Goal: Information Seeking & Learning: Learn about a topic

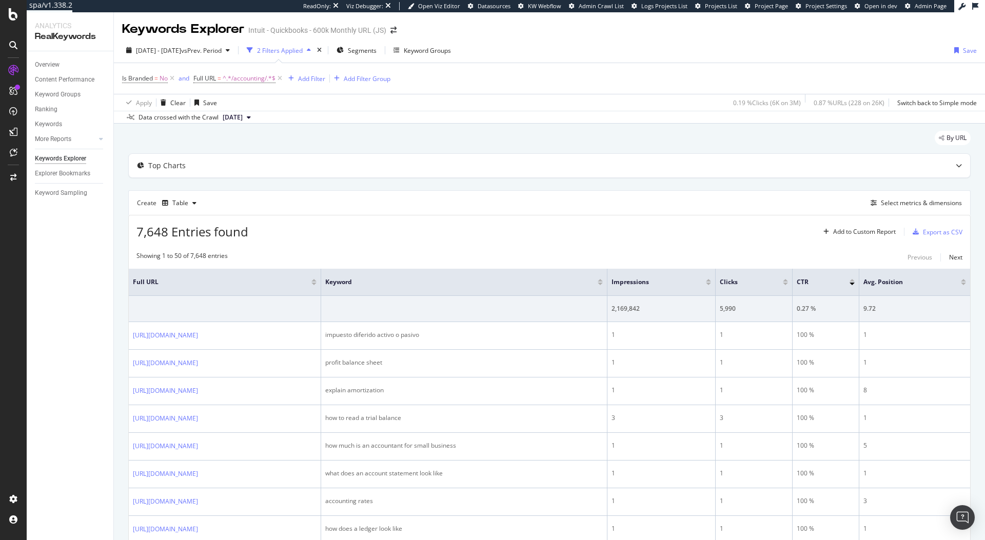
scroll to position [120, 0]
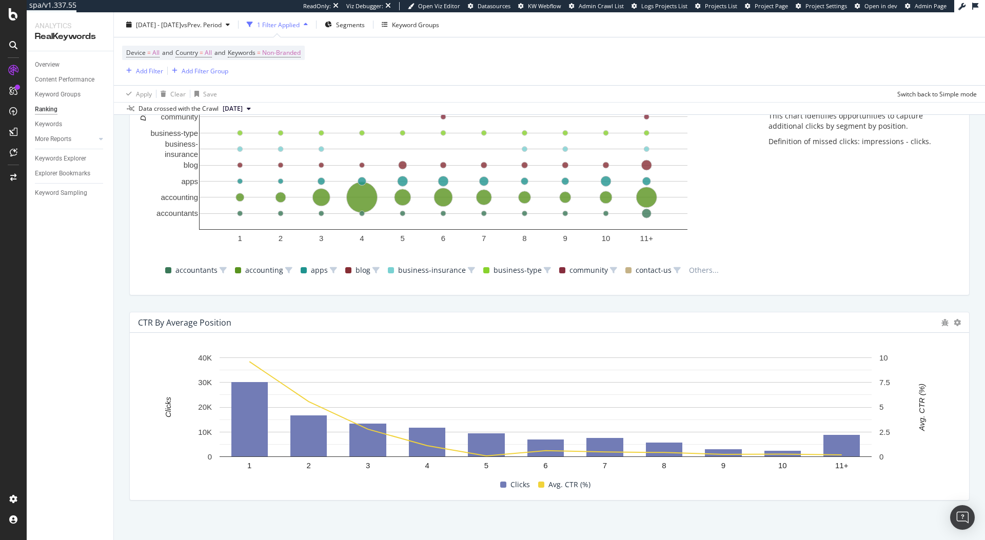
scroll to position [907, 0]
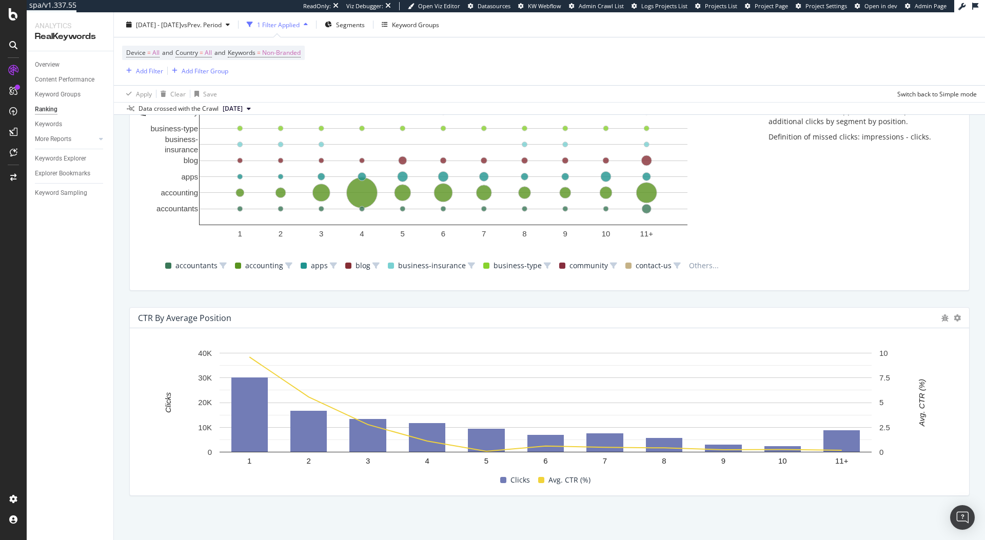
click at [226, 323] on div "CTR By Average Position" at bounding box center [184, 318] width 93 height 10
drag, startPoint x: 231, startPoint y: 316, endPoint x: 121, endPoint y: 316, distance: 110.3
copy div "CTR By Average Position"
click at [954, 317] on icon at bounding box center [957, 317] width 7 height 7
